Goal: Browse casually: Explore the website without a specific task or goal

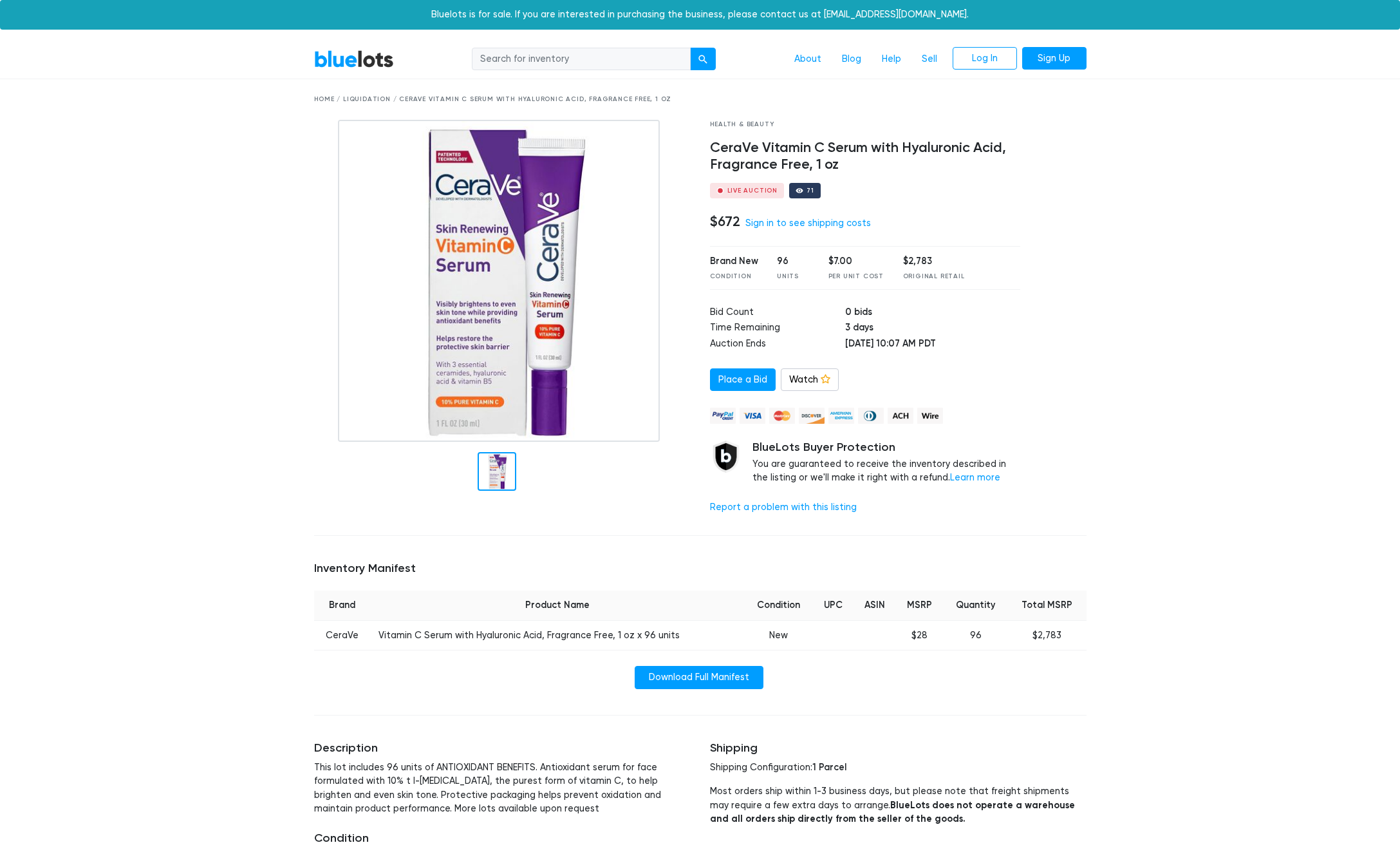
click at [589, 61] on input "search" at bounding box center [581, 59] width 219 height 23
click at [336, 54] on link "BlueLots" at bounding box center [354, 59] width 80 height 18
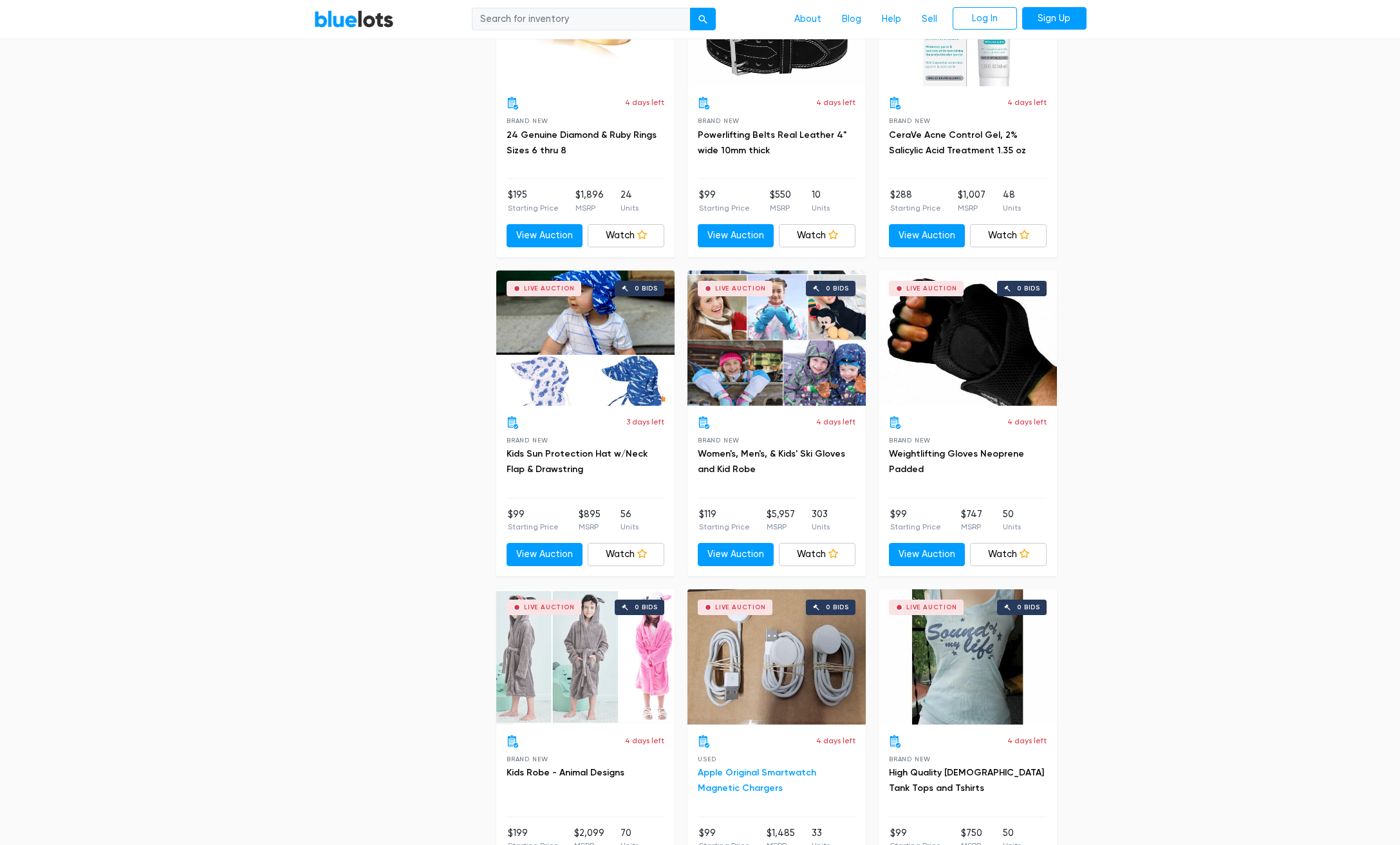
scroll to position [3299, 0]
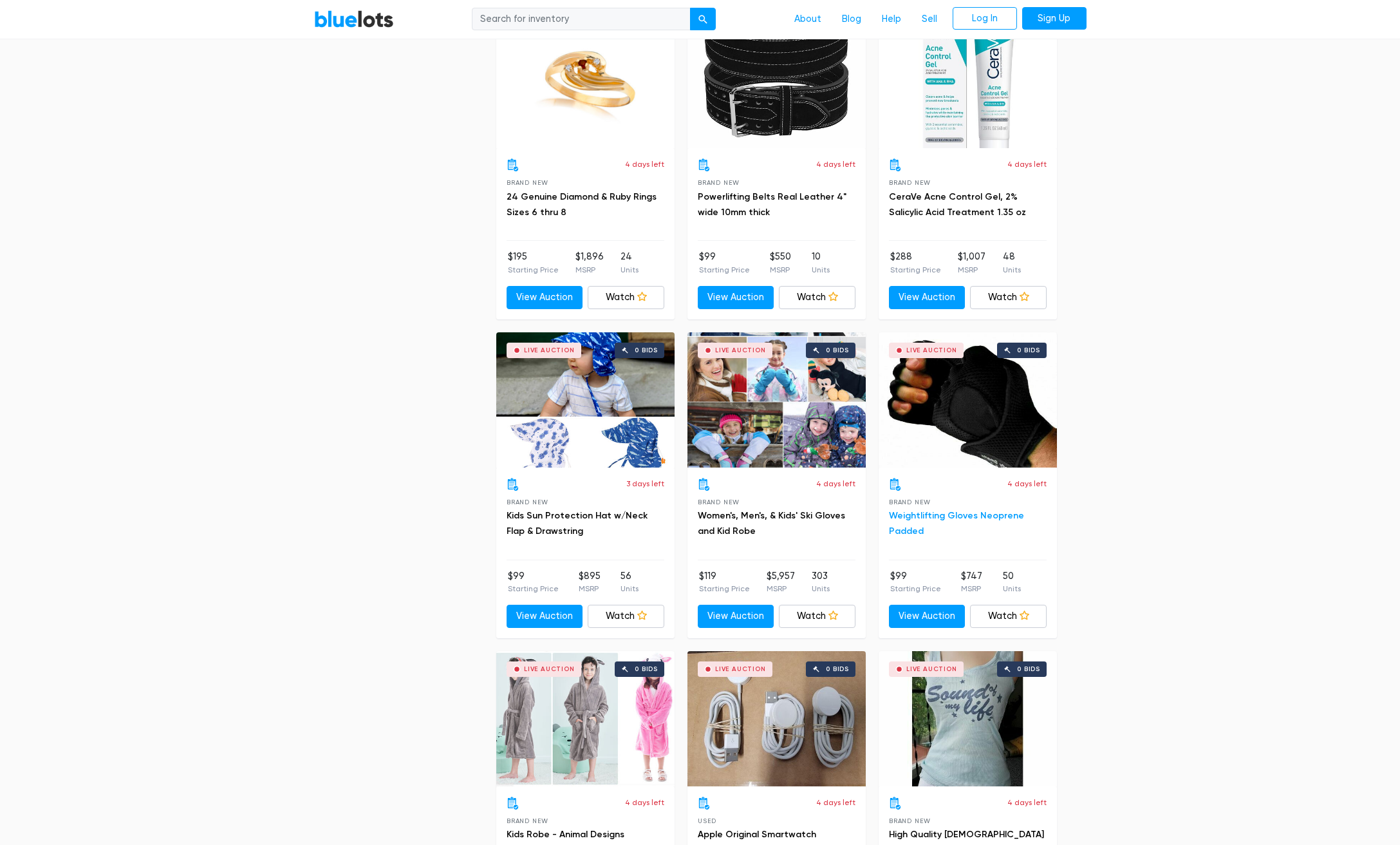
click at [969, 512] on link "Weightlifting Gloves Neoprene Padded" at bounding box center [957, 523] width 135 height 27
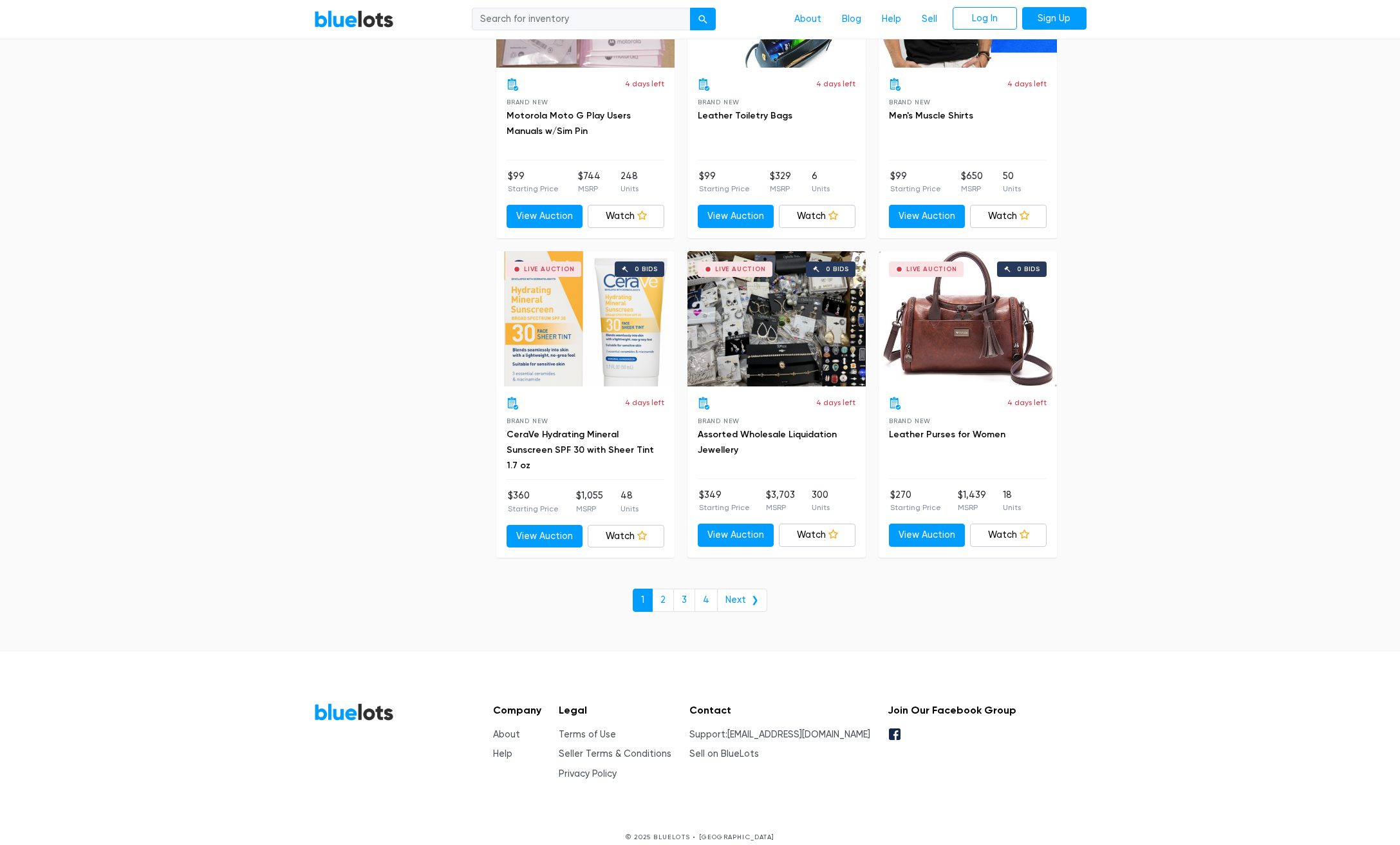
scroll to position [5293, 0]
click at [665, 590] on link "2" at bounding box center [663, 601] width 22 height 23
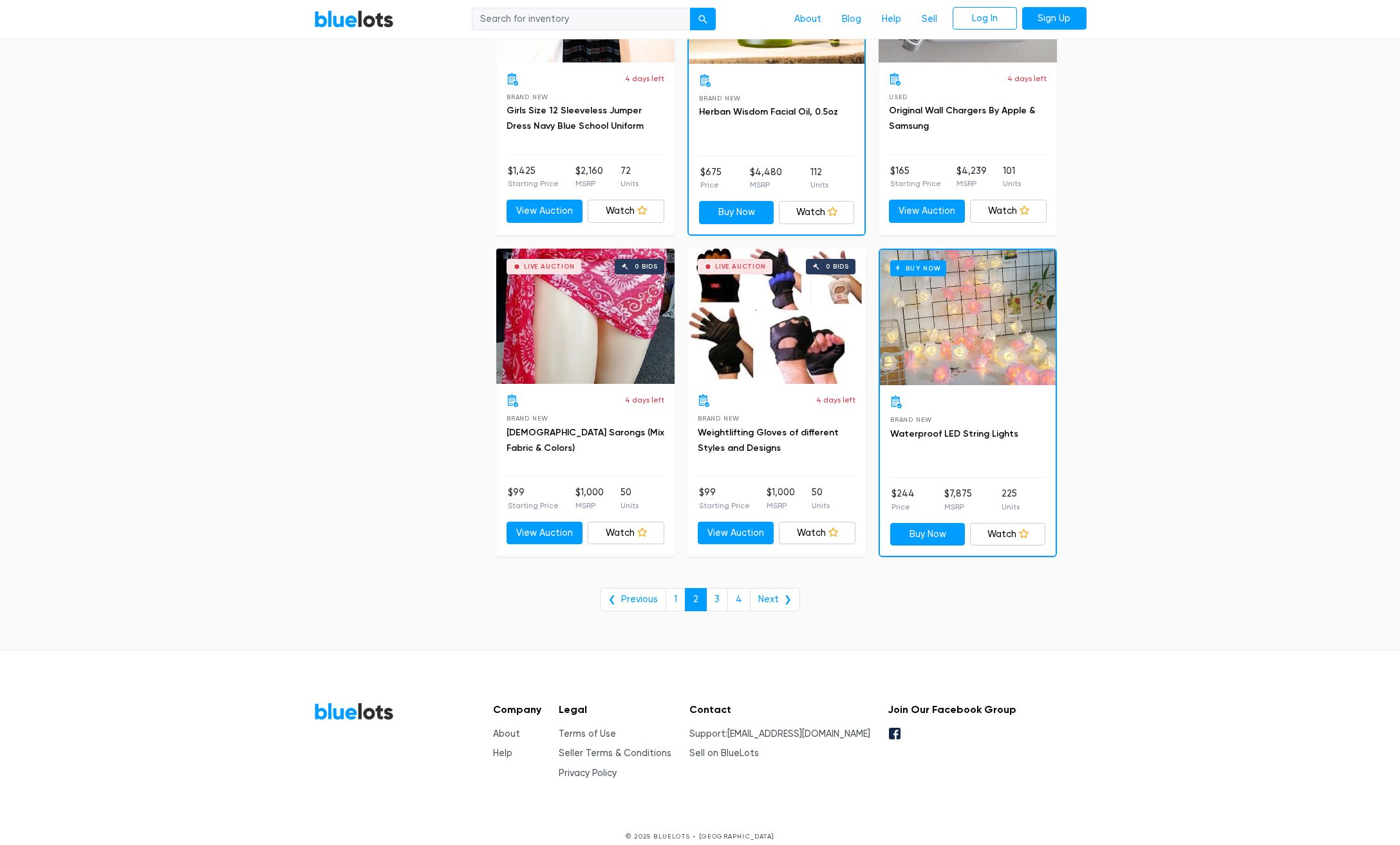
scroll to position [4993, 0]
click at [720, 589] on link "3" at bounding box center [717, 600] width 22 height 23
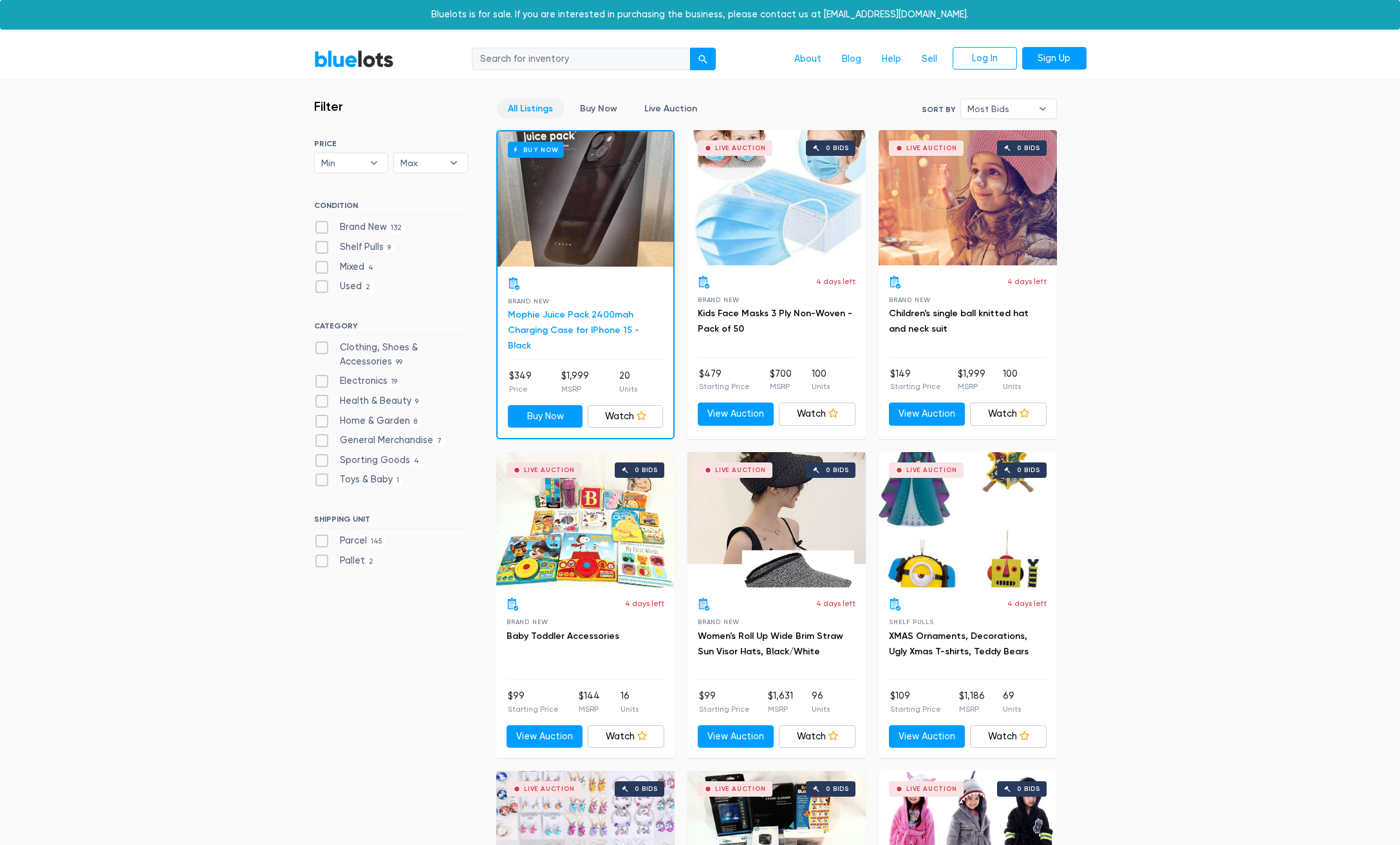
click at [572, 313] on link "Mophie Juice Pack 2400mah Charging Case for IPhone 15 - Black" at bounding box center [574, 330] width 131 height 42
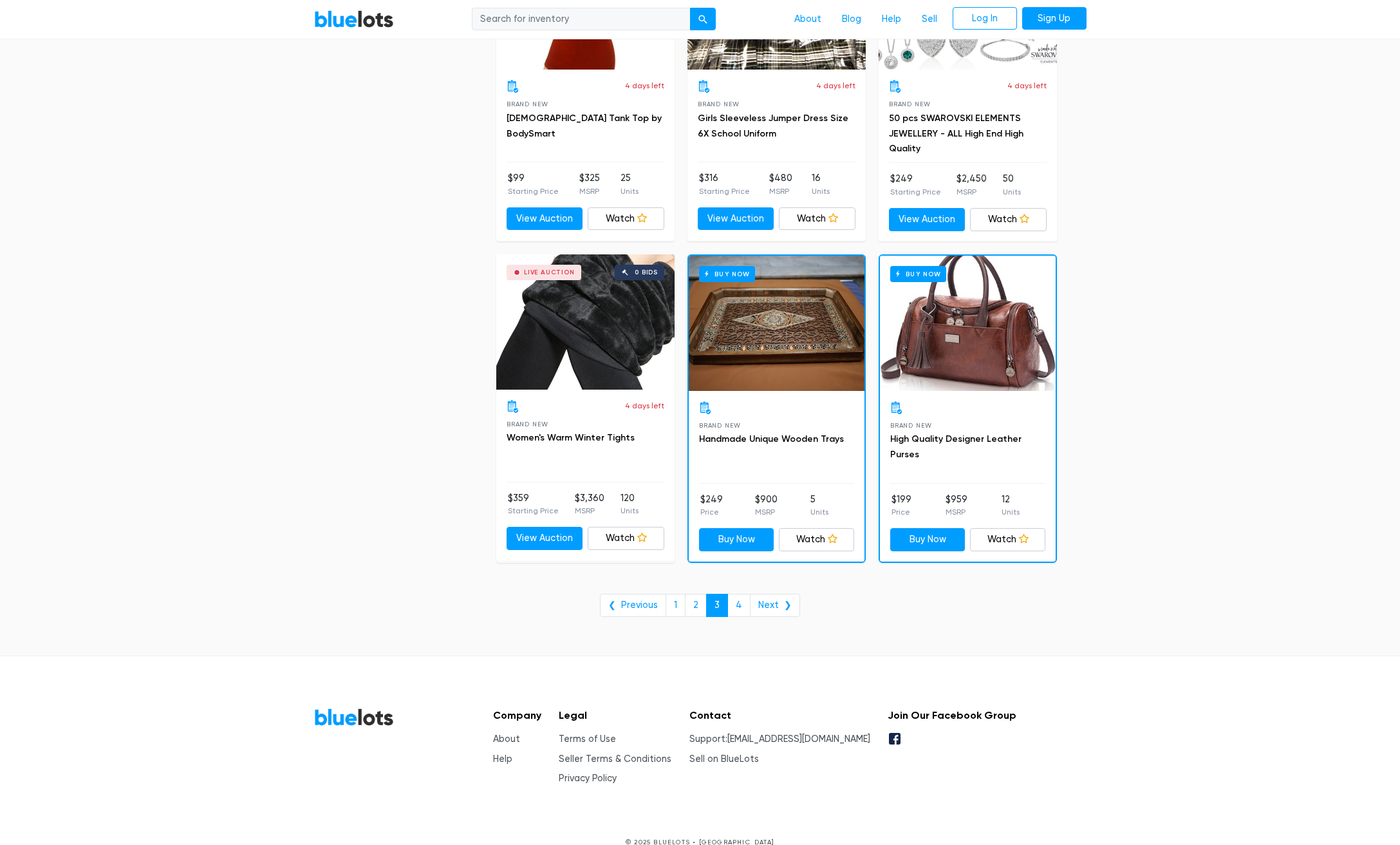
scroll to position [4991, 0]
click at [737, 594] on link "4" at bounding box center [739, 606] width 23 height 23
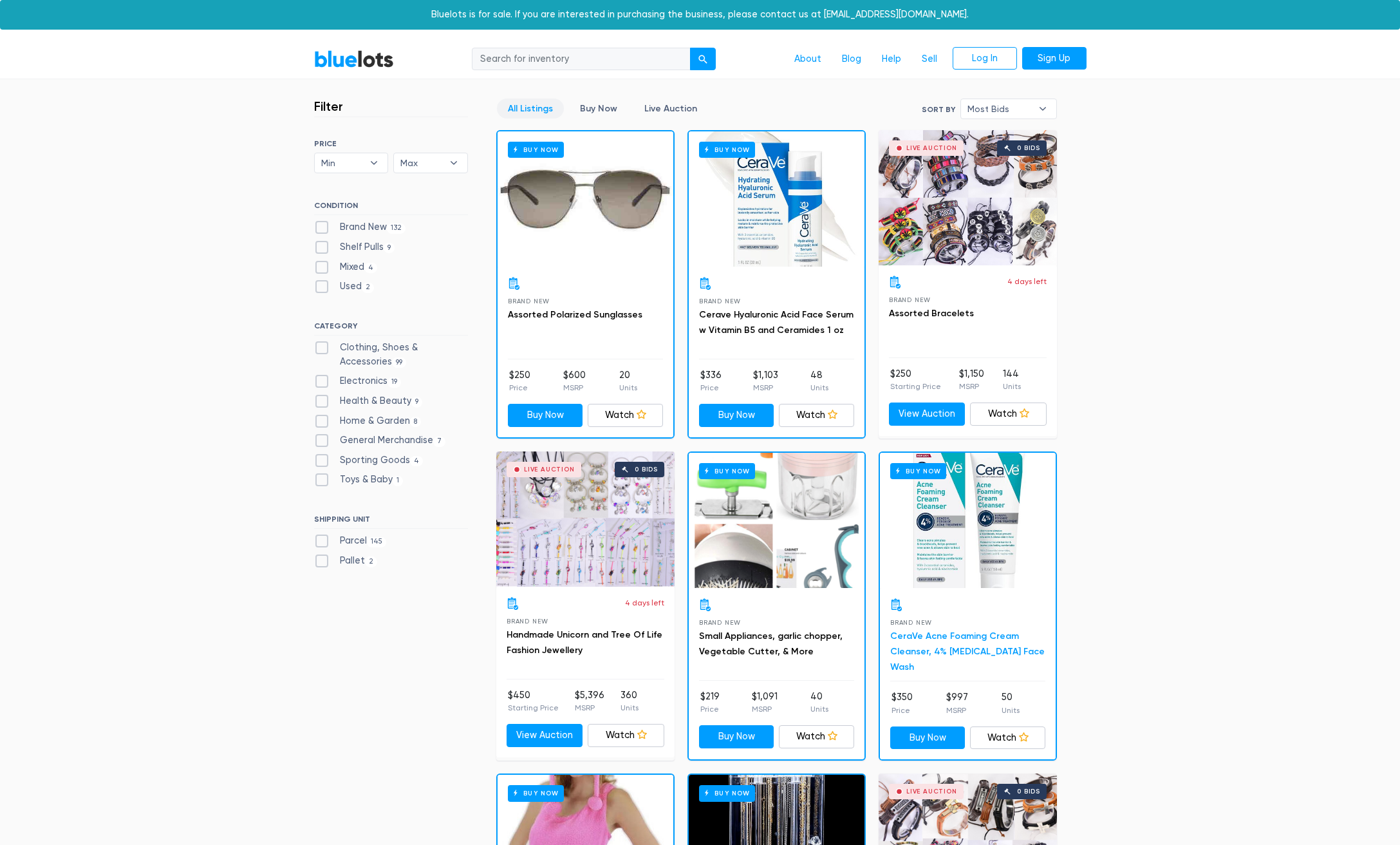
click at [966, 635] on link "CeraVe Acne Foaming Cream Cleanser, 4% [MEDICAL_DATA] Face Wash" at bounding box center [968, 651] width 154 height 42
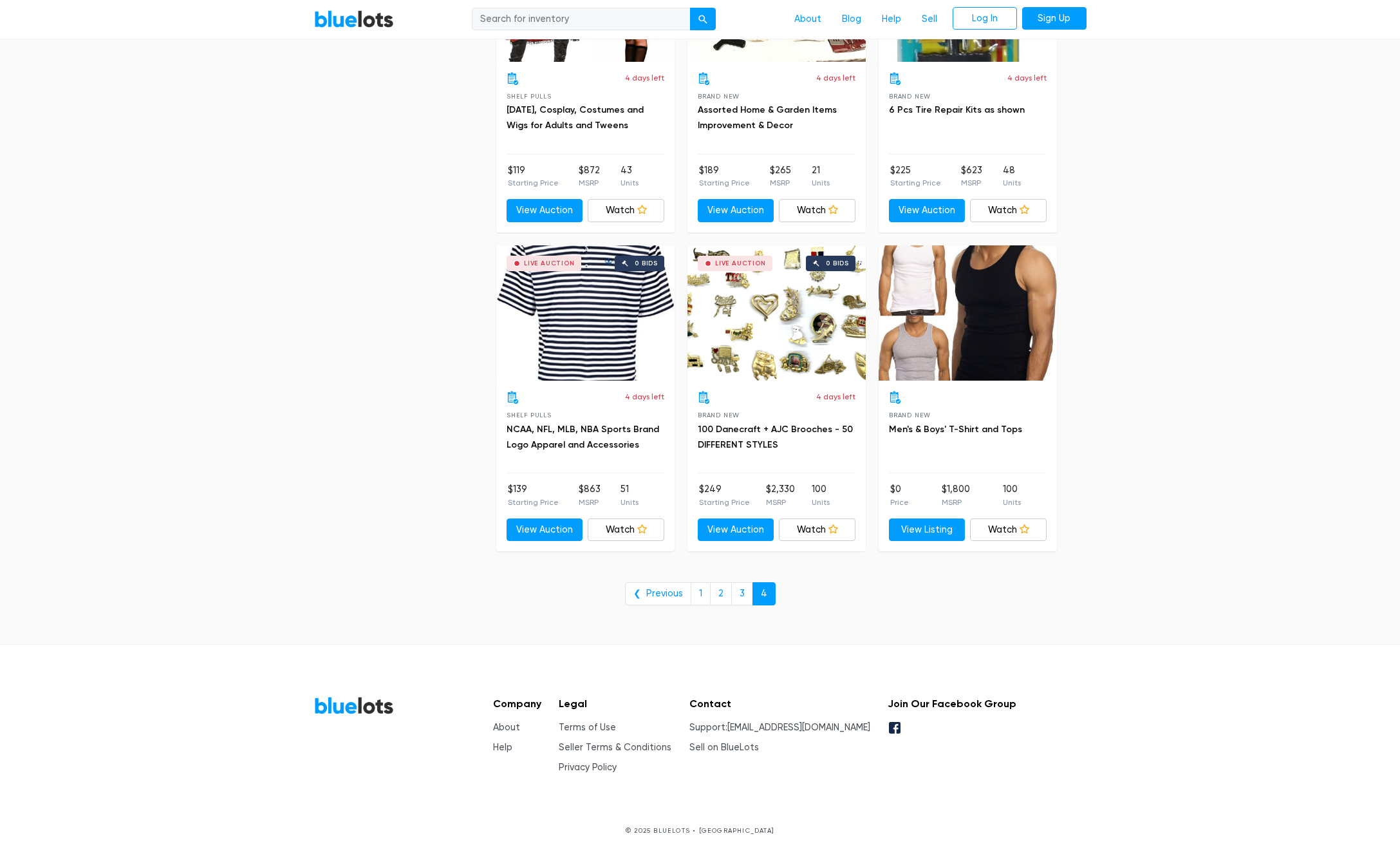
scroll to position [1489, 0]
click at [580, 424] on link "NCAA, NFL, MLB, NBA Sports Brand Logo Apparel and Accessories" at bounding box center [583, 437] width 152 height 27
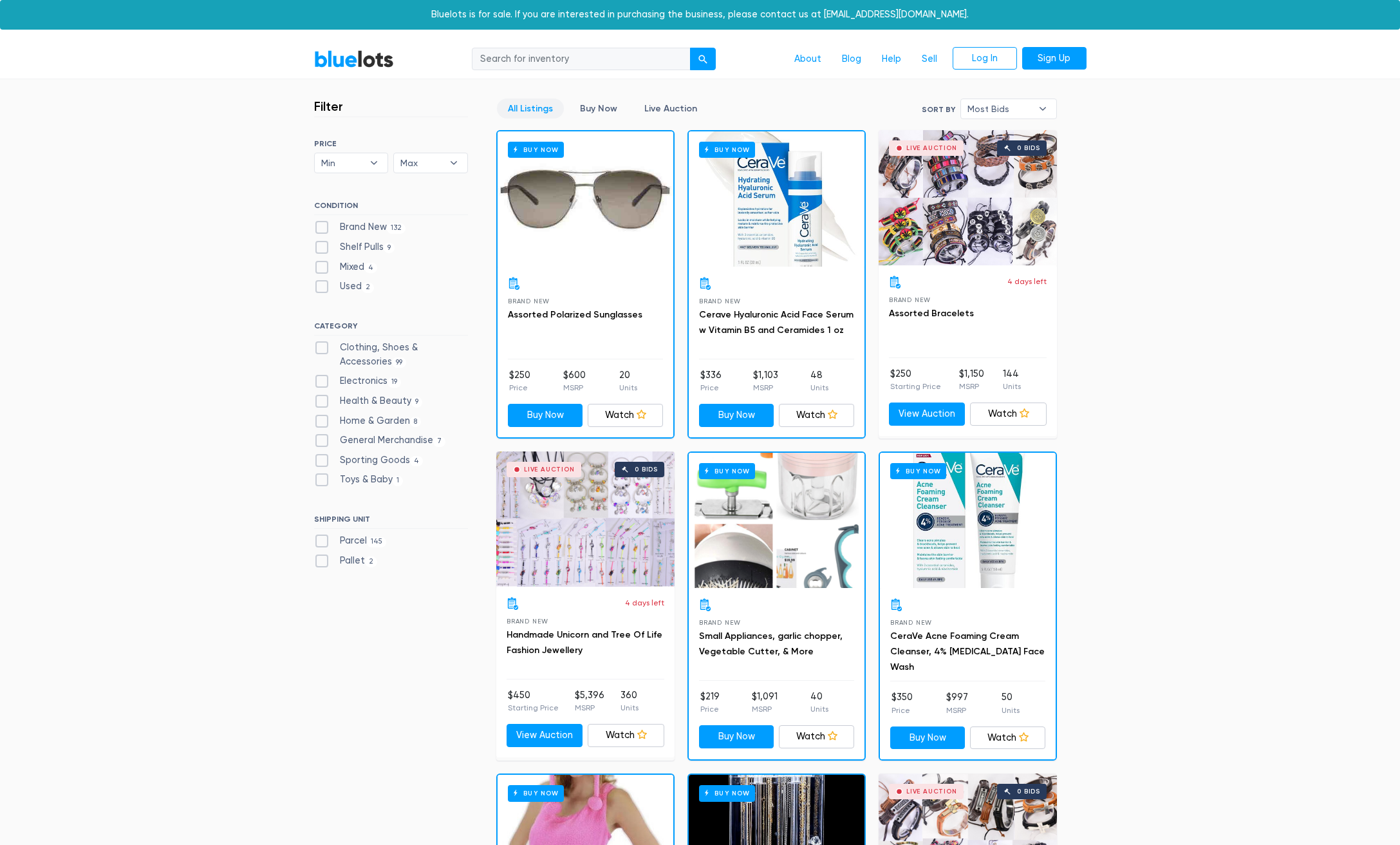
scroll to position [0, 0]
click at [328, 240] on label "Shelf Pulls 9" at bounding box center [354, 247] width 81 height 14
click at [322, 240] on Pulls"] "Shelf Pulls 9" at bounding box center [318, 245] width 8 height 8
checkbox Pulls"] "true"
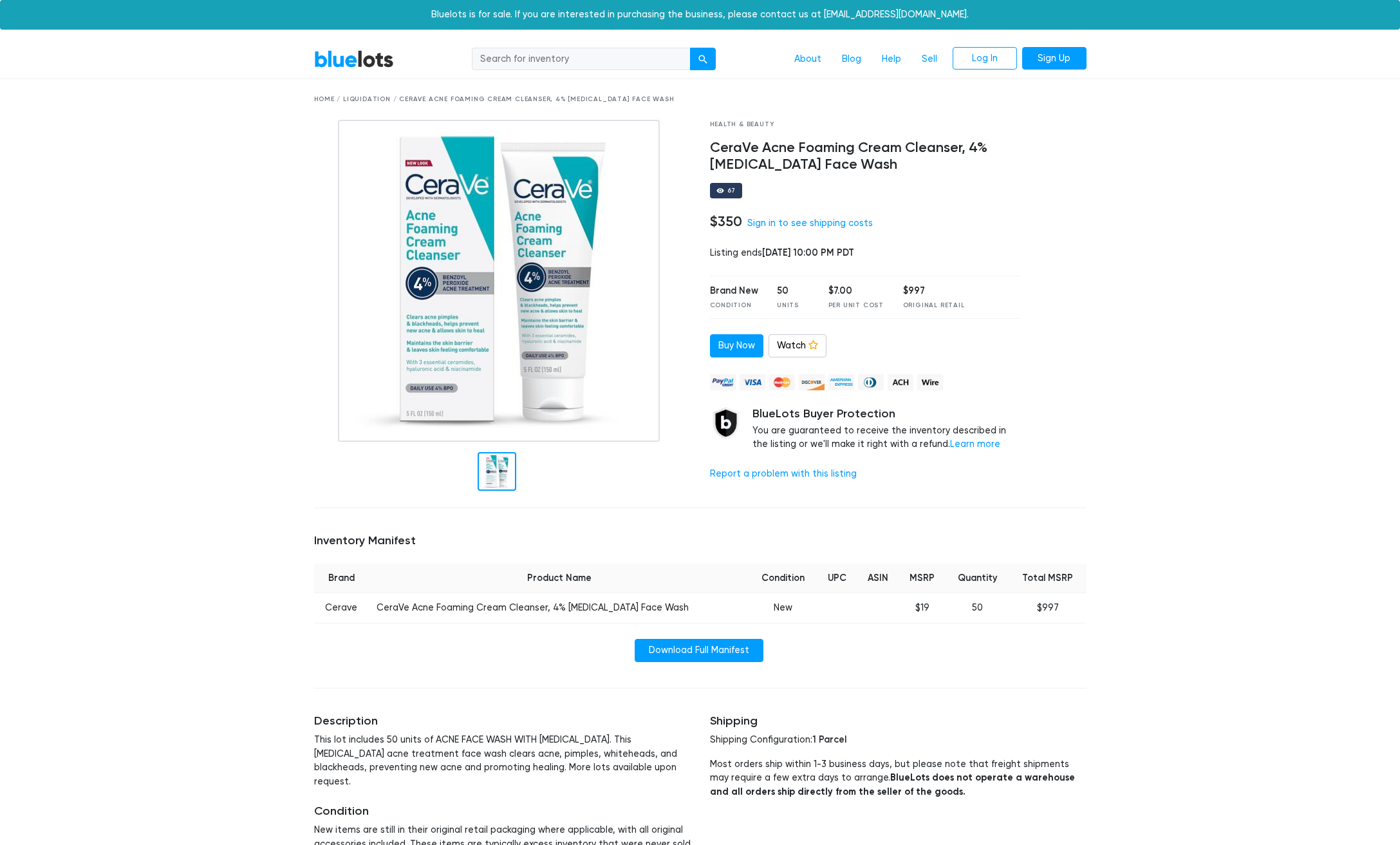
drag, startPoint x: 708, startPoint y: 144, endPoint x: 900, endPoint y: 169, distance: 193.6
click at [900, 169] on div "Health & Beauty CeraVe Acne Foaming Cream Cleanser, 4% Benzoyl Peroxide Face Wa…" at bounding box center [866, 308] width 331 height 378
copy h4 "CeraVe Acne Foaming Cream Cleanser, 4% Benzoyl Peroxide Face Wash"
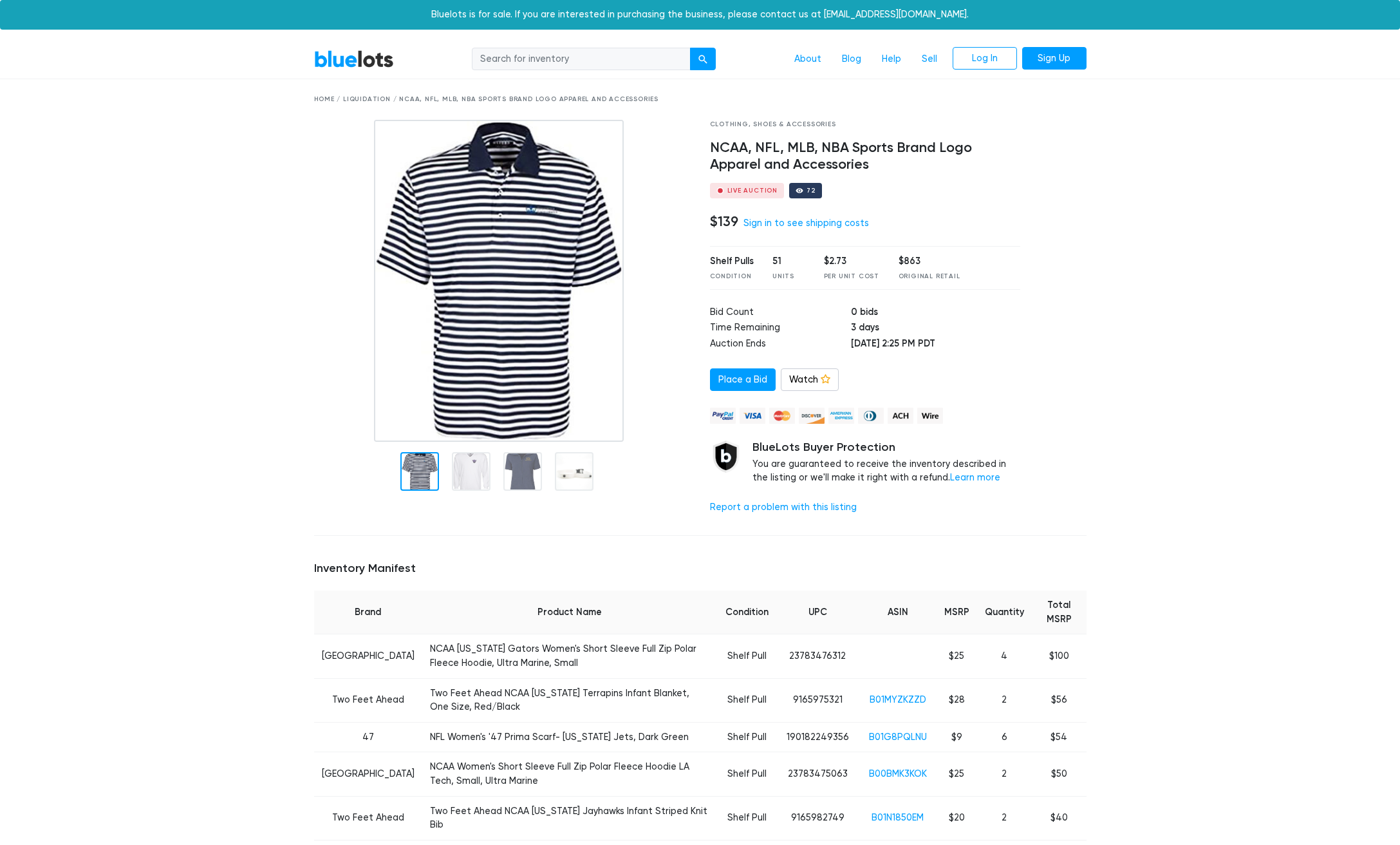
click at [347, 65] on link "BlueLots" at bounding box center [354, 59] width 80 height 18
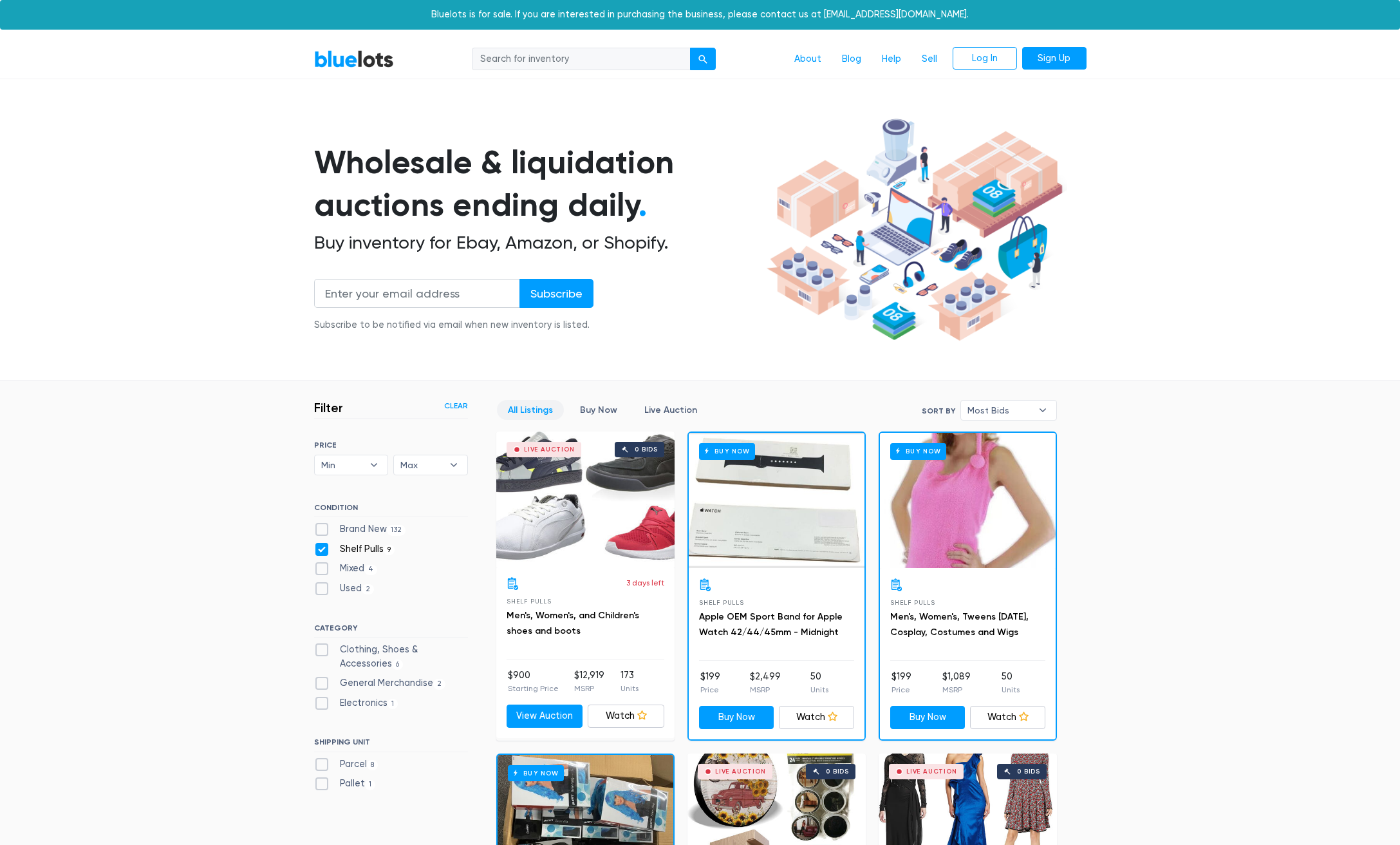
scroll to position [346, 0]
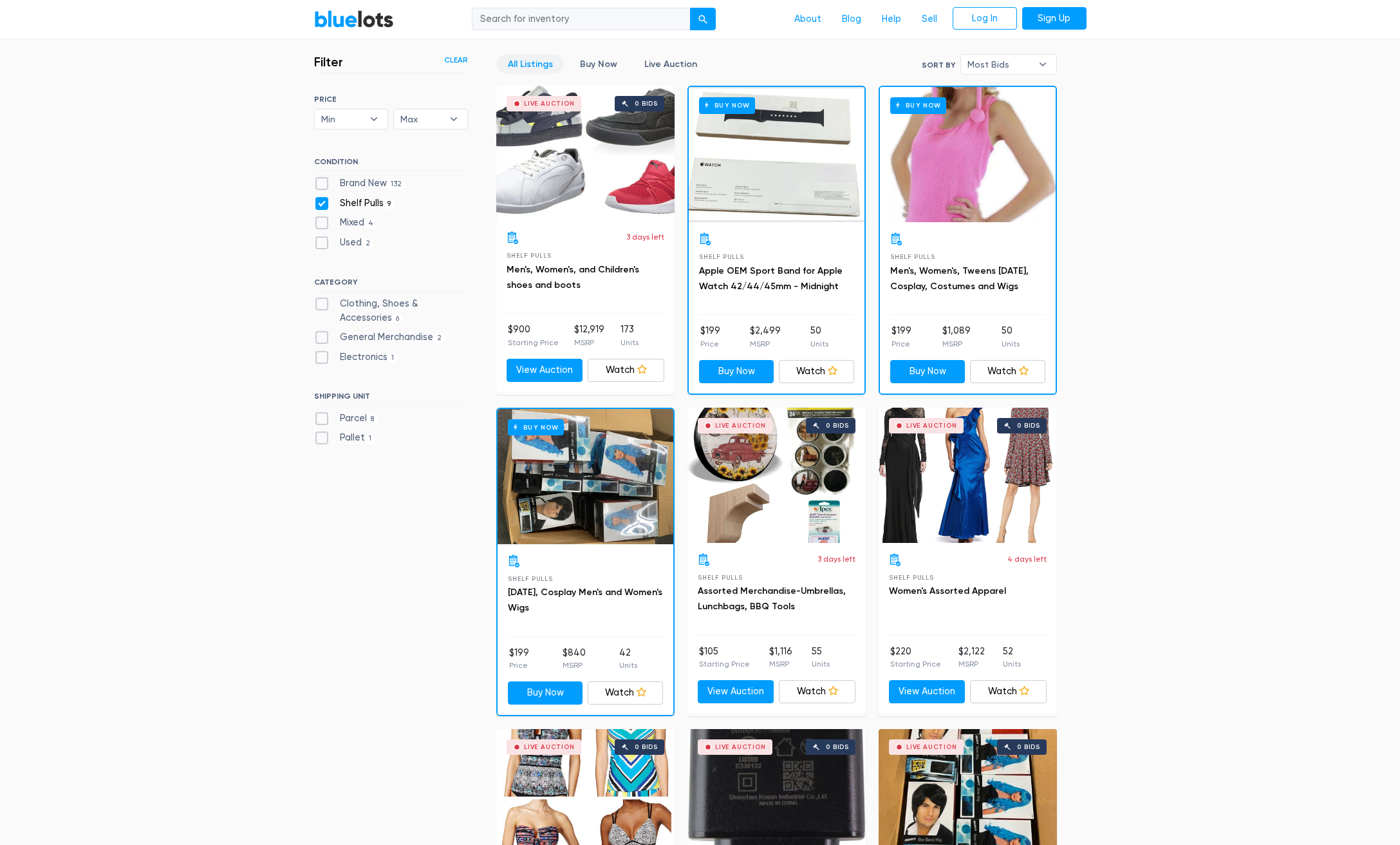
click at [321, 197] on label "Shelf Pulls 9" at bounding box center [354, 204] width 81 height 14
click at [321, 197] on Pulls"] "Shelf Pulls 9" at bounding box center [318, 201] width 8 height 8
checkbox Pulls"] "false"
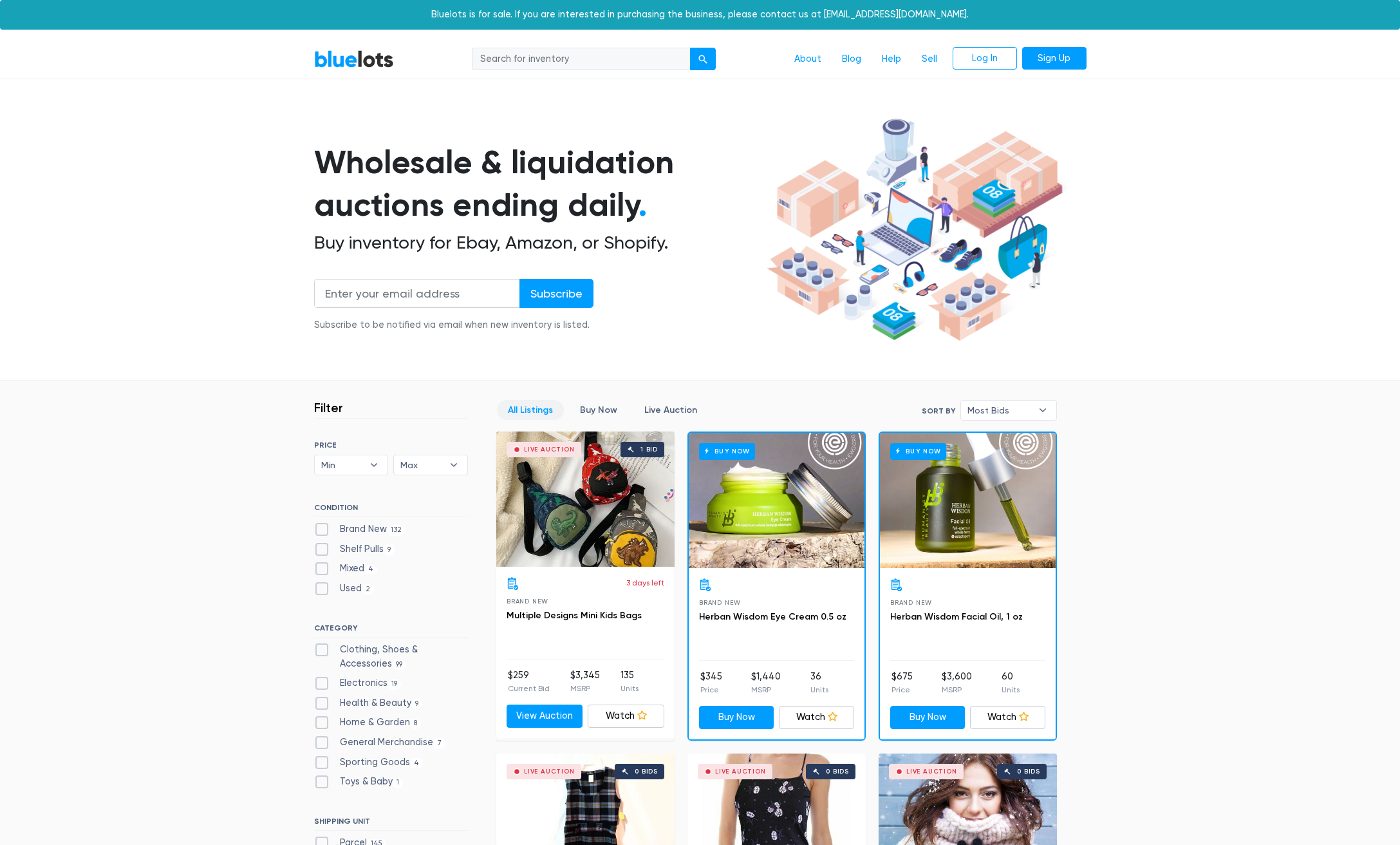
scroll to position [346, 0]
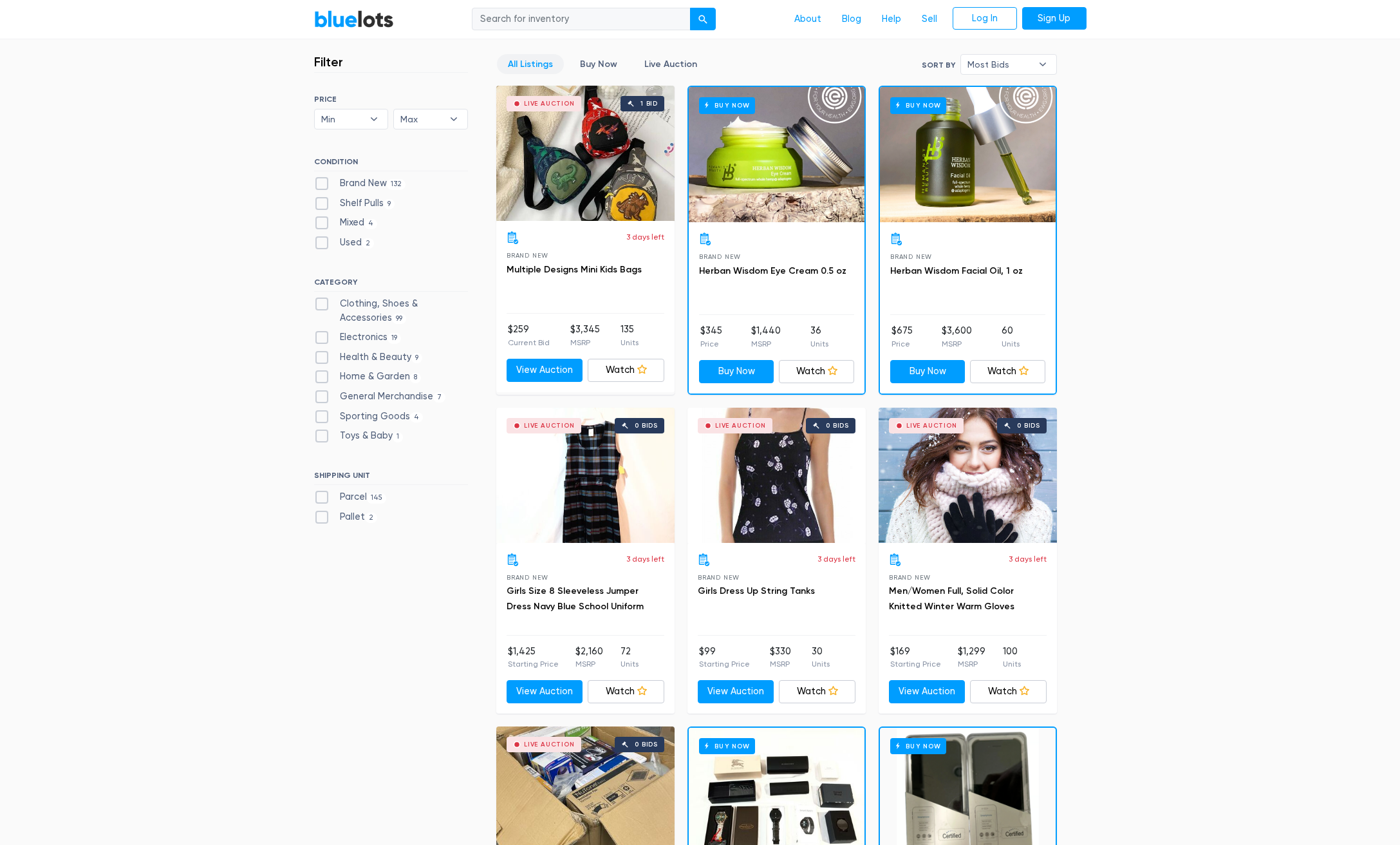
click at [324, 178] on label "Brand New 132" at bounding box center [360, 183] width 92 height 14
click at [322, 178] on New"] "Brand New 132" at bounding box center [318, 180] width 8 height 8
checkbox New"] "true"
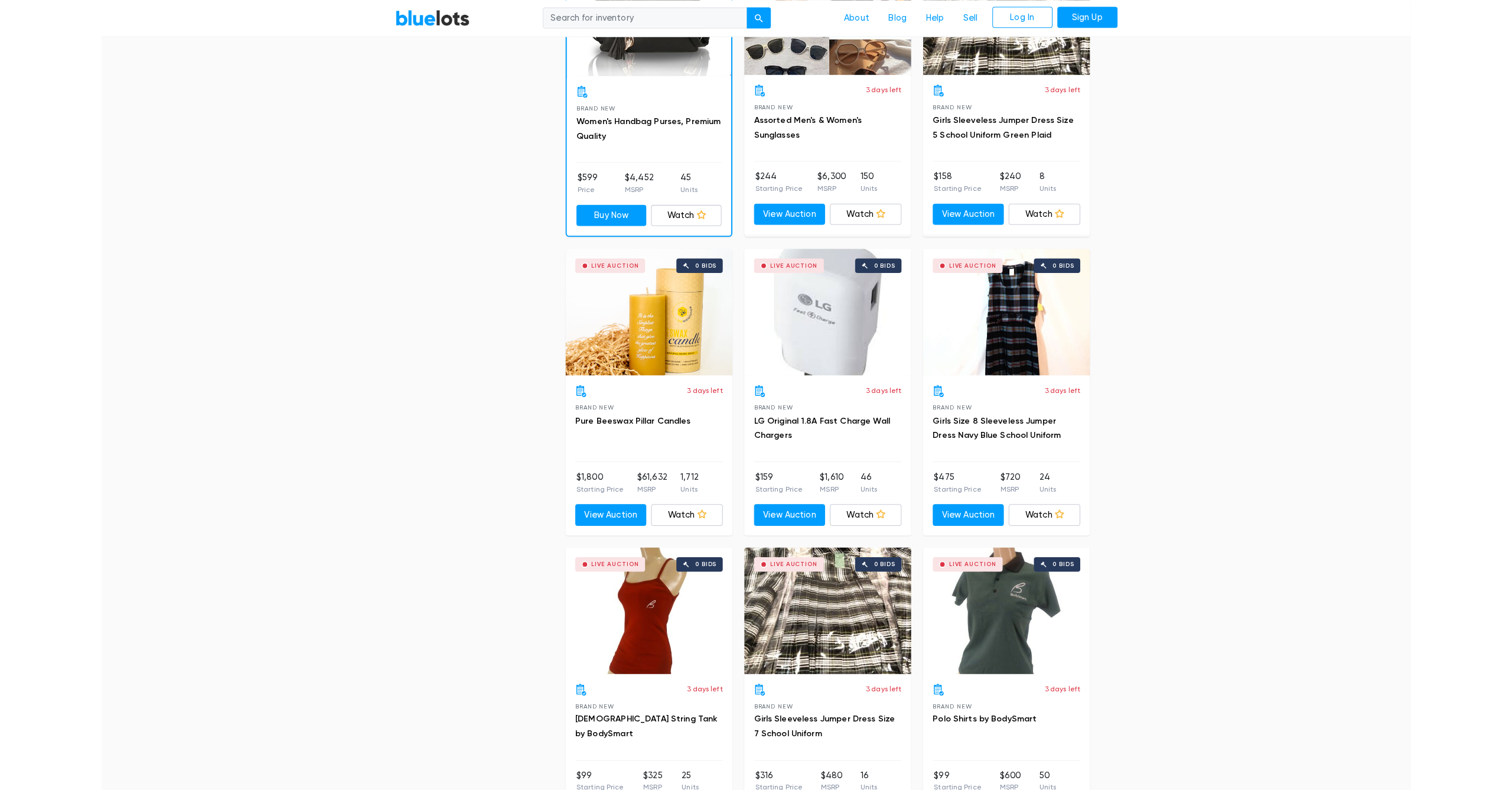
scroll to position [1626, 0]
